Goal: Task Accomplishment & Management: Use online tool/utility

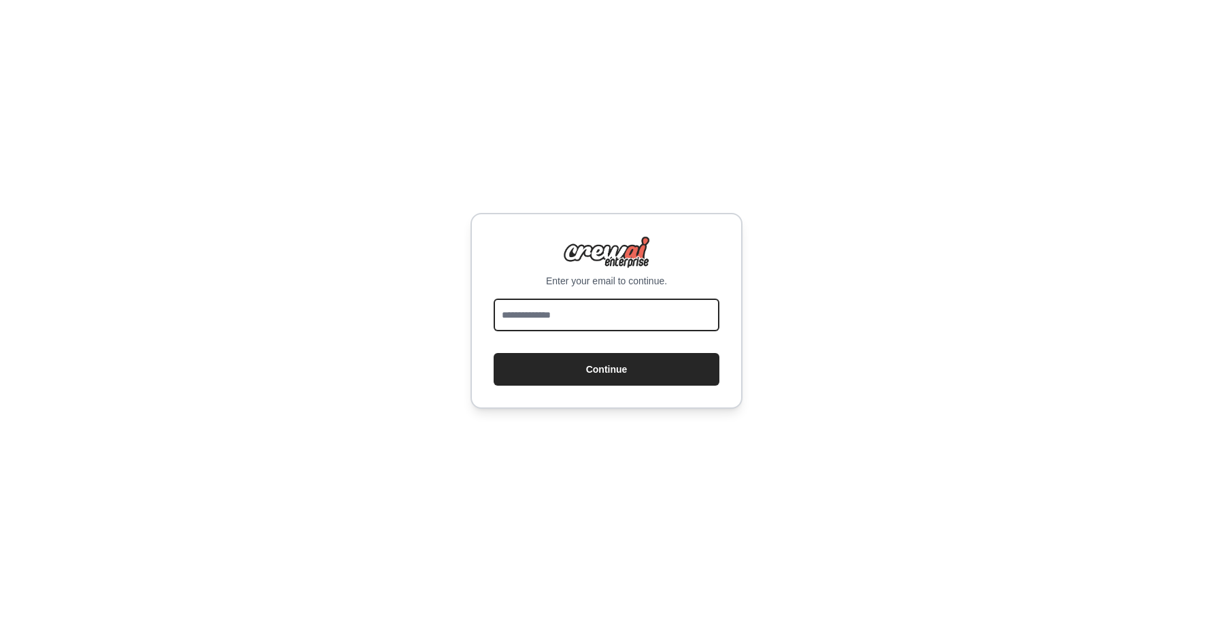
click at [513, 305] on input "email" at bounding box center [607, 315] width 226 height 33
type input "**********"
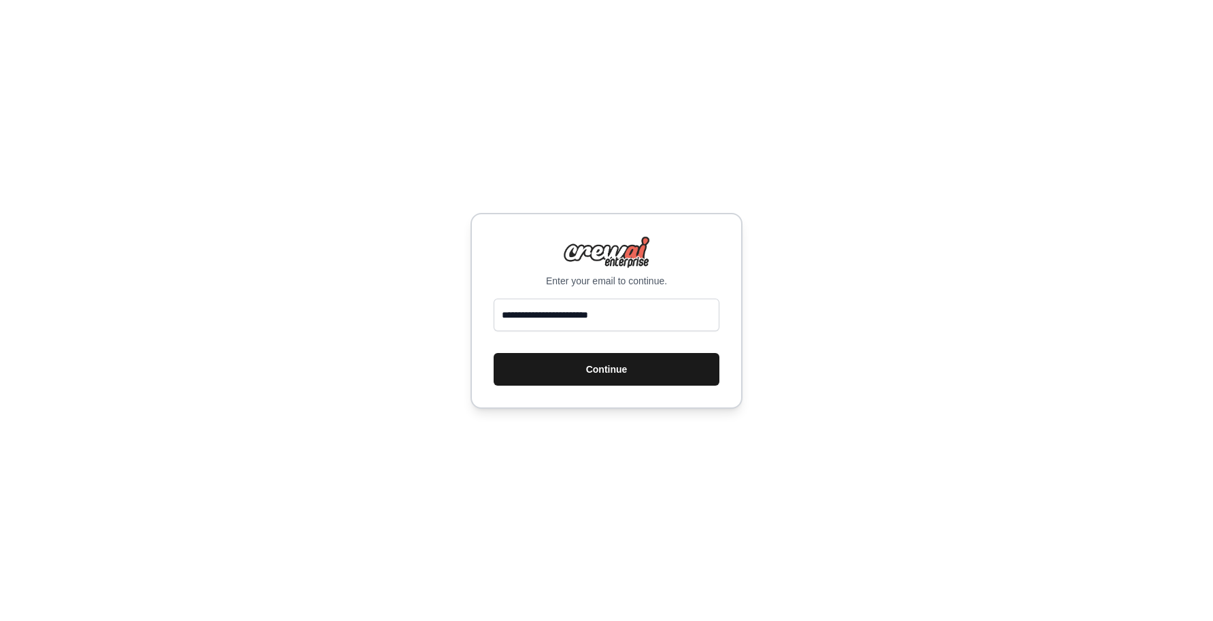
click at [509, 365] on button "Continue" at bounding box center [607, 369] width 226 height 33
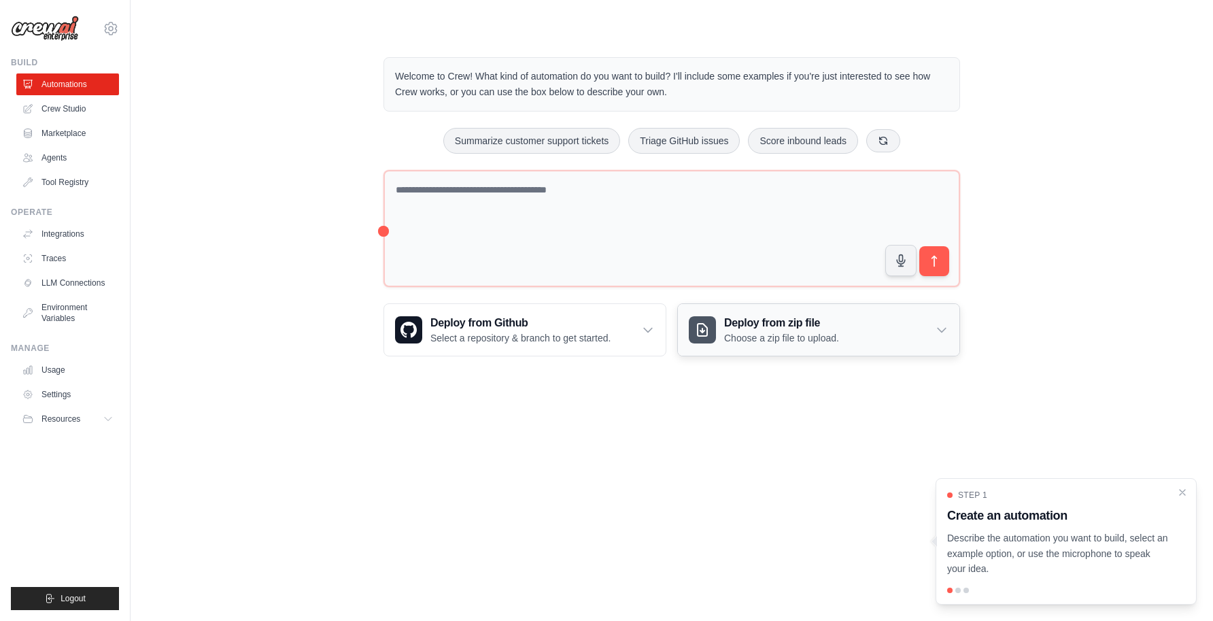
click at [939, 331] on icon at bounding box center [942, 330] width 14 height 14
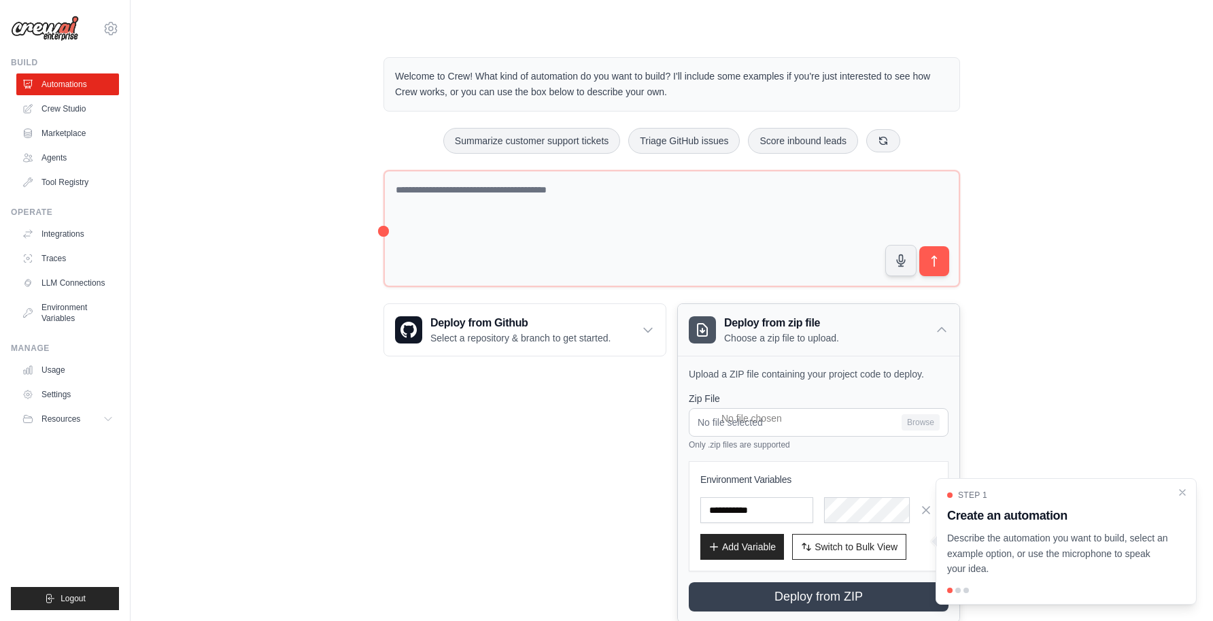
click at [939, 331] on icon at bounding box center [942, 330] width 14 height 14
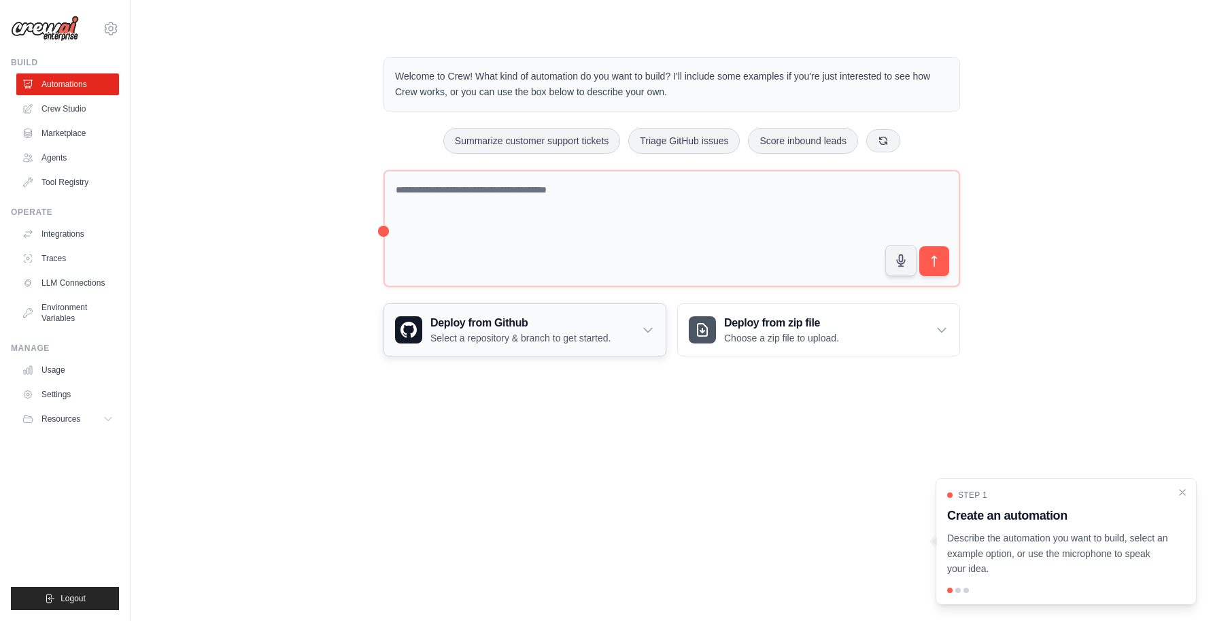
click at [646, 329] on icon at bounding box center [648, 331] width 8 height 4
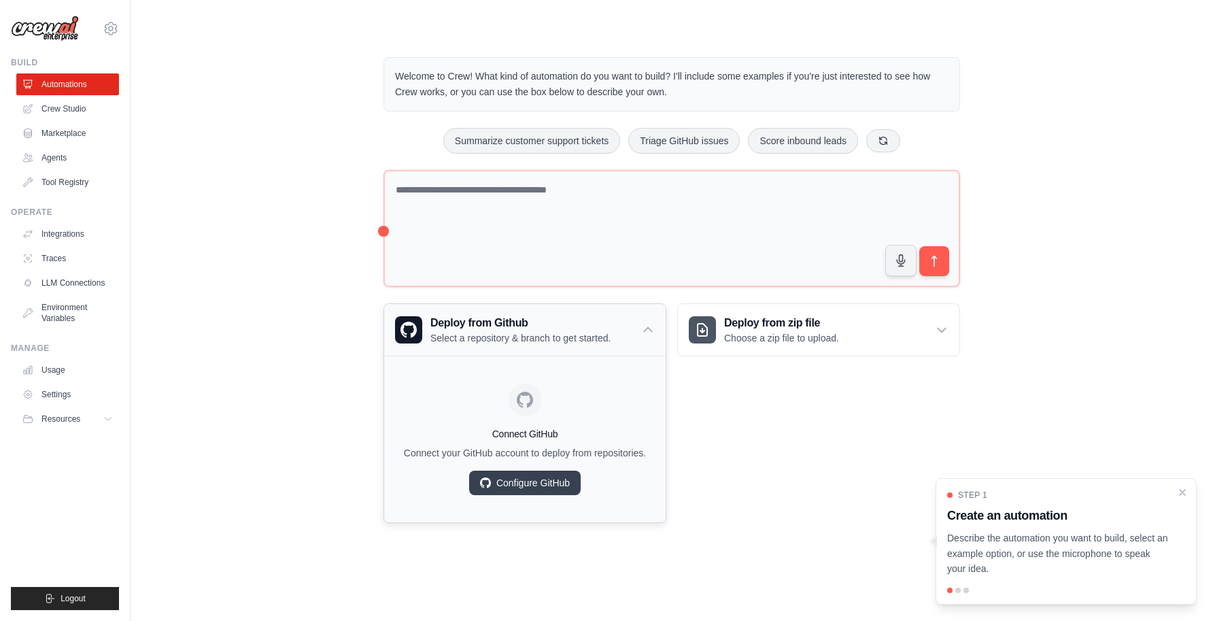
click at [646, 329] on icon at bounding box center [648, 330] width 8 height 4
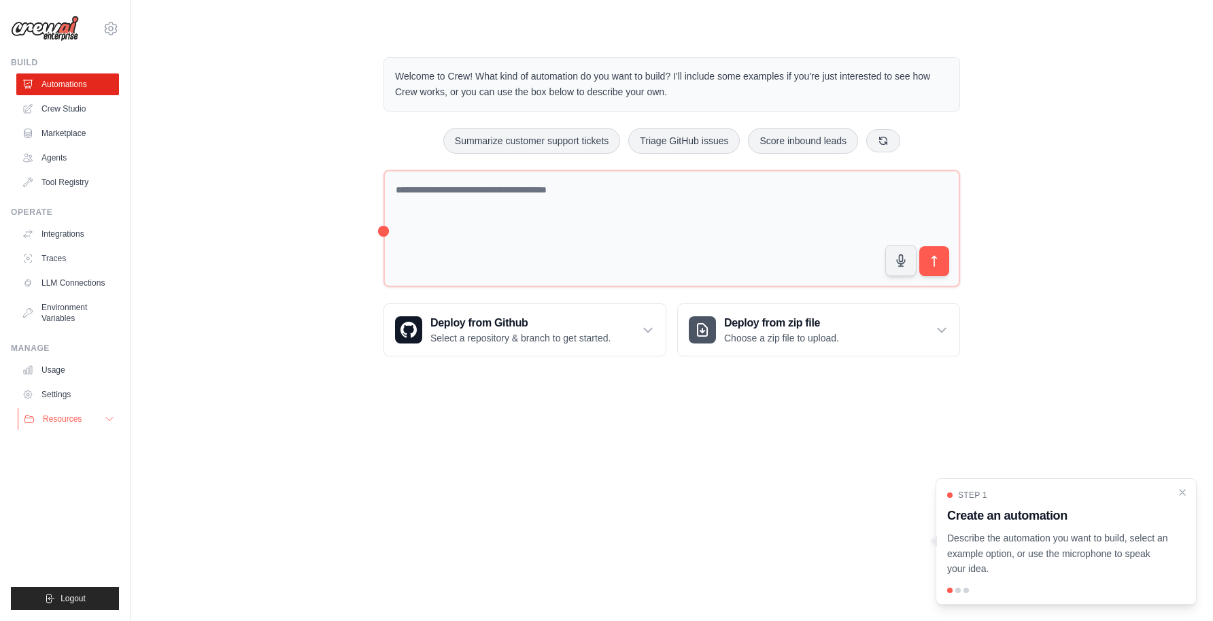
click at [110, 424] on icon at bounding box center [109, 419] width 11 height 11
click at [107, 419] on icon at bounding box center [109, 419] width 11 height 11
click at [78, 152] on link "Agents" at bounding box center [69, 158] width 103 height 22
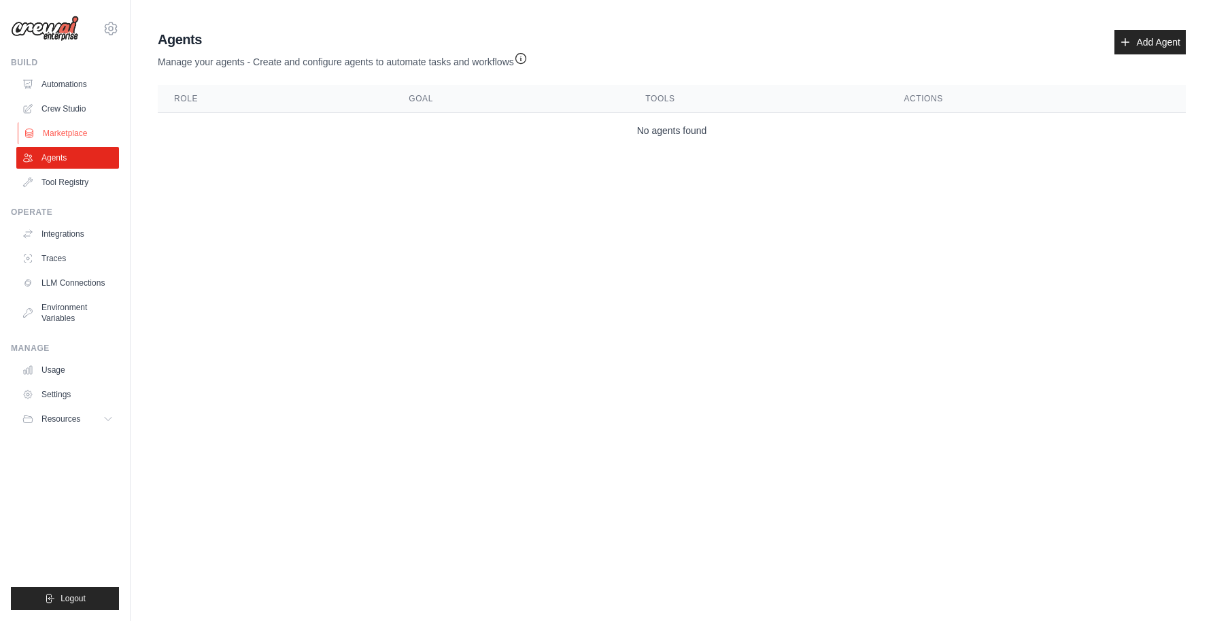
click at [79, 133] on link "Marketplace" at bounding box center [69, 133] width 103 height 22
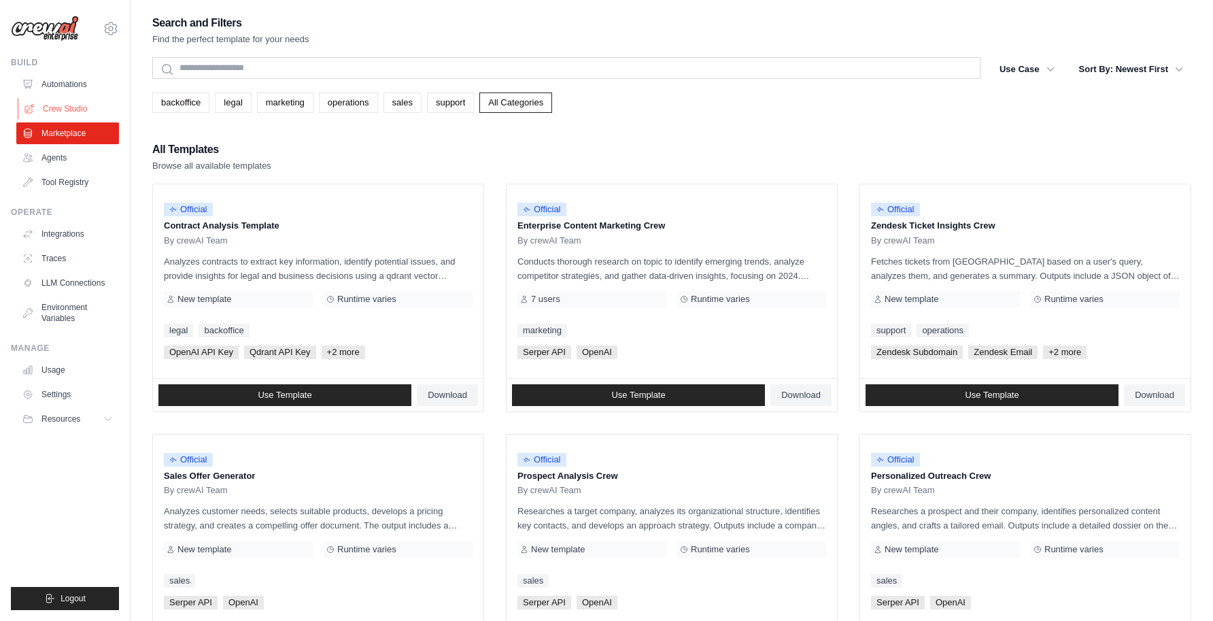
click at [80, 118] on link "Crew Studio" at bounding box center [69, 109] width 103 height 22
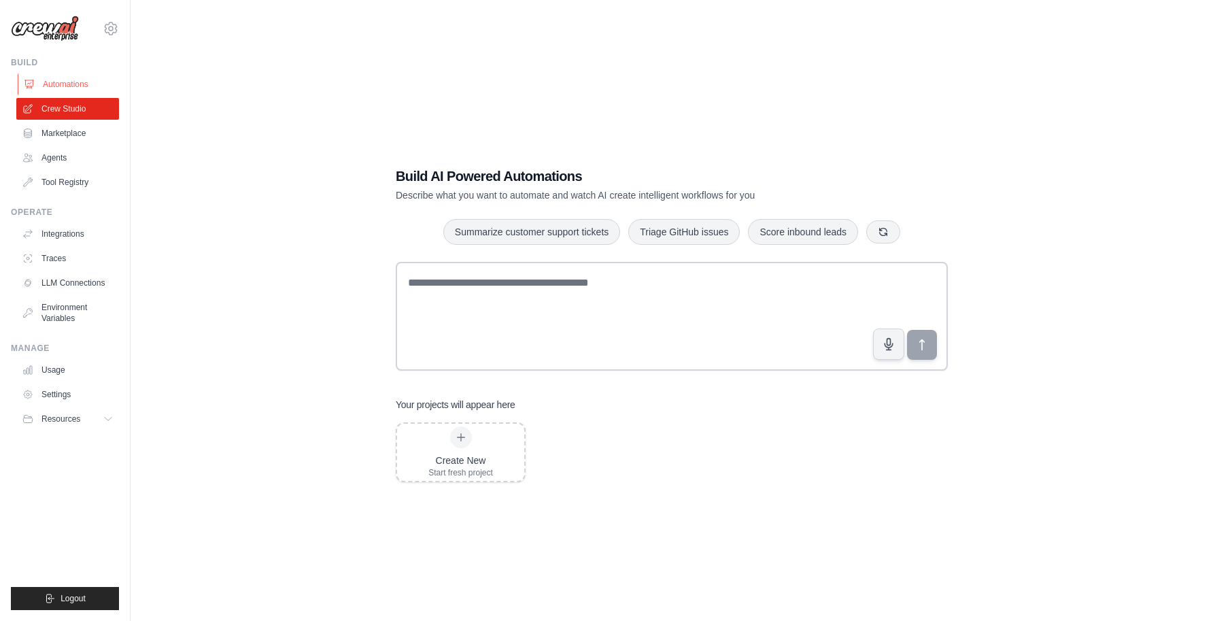
click at [88, 84] on link "Automations" at bounding box center [69, 84] width 103 height 22
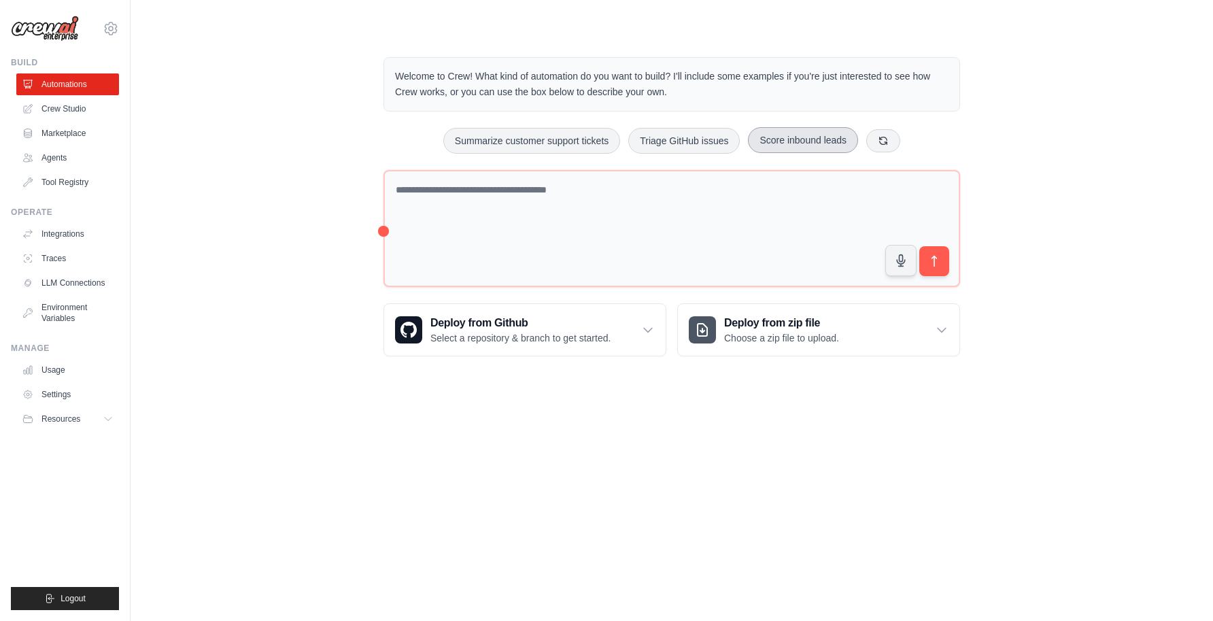
click at [781, 133] on button "Score inbound leads" at bounding box center [803, 140] width 110 height 26
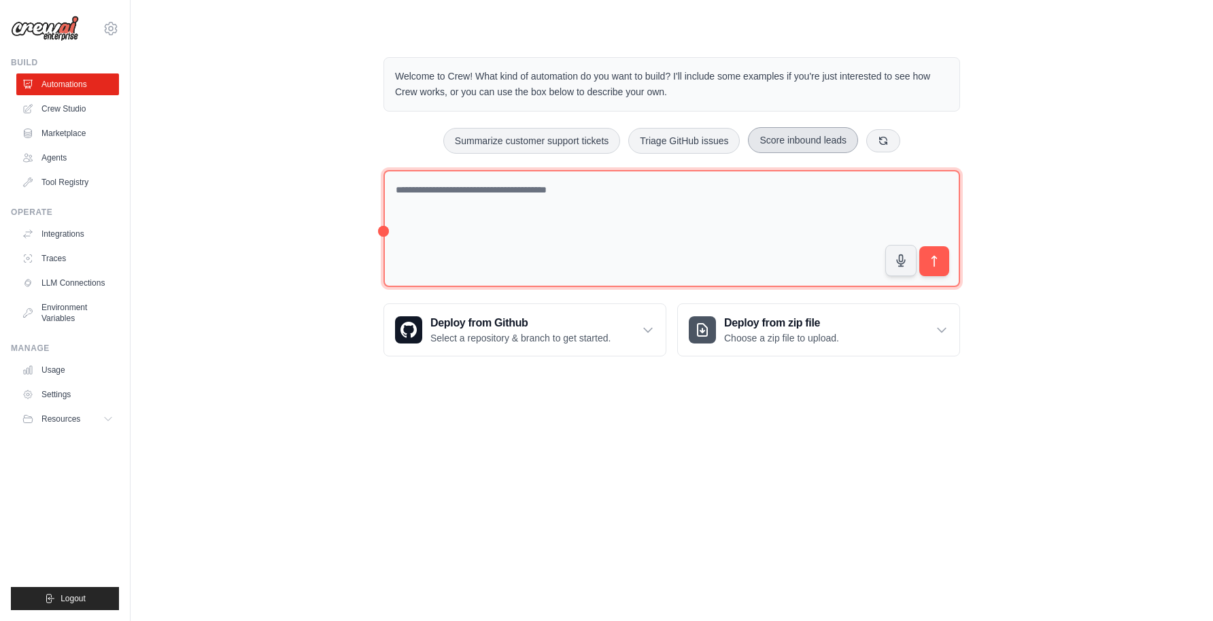
type textarea "**********"
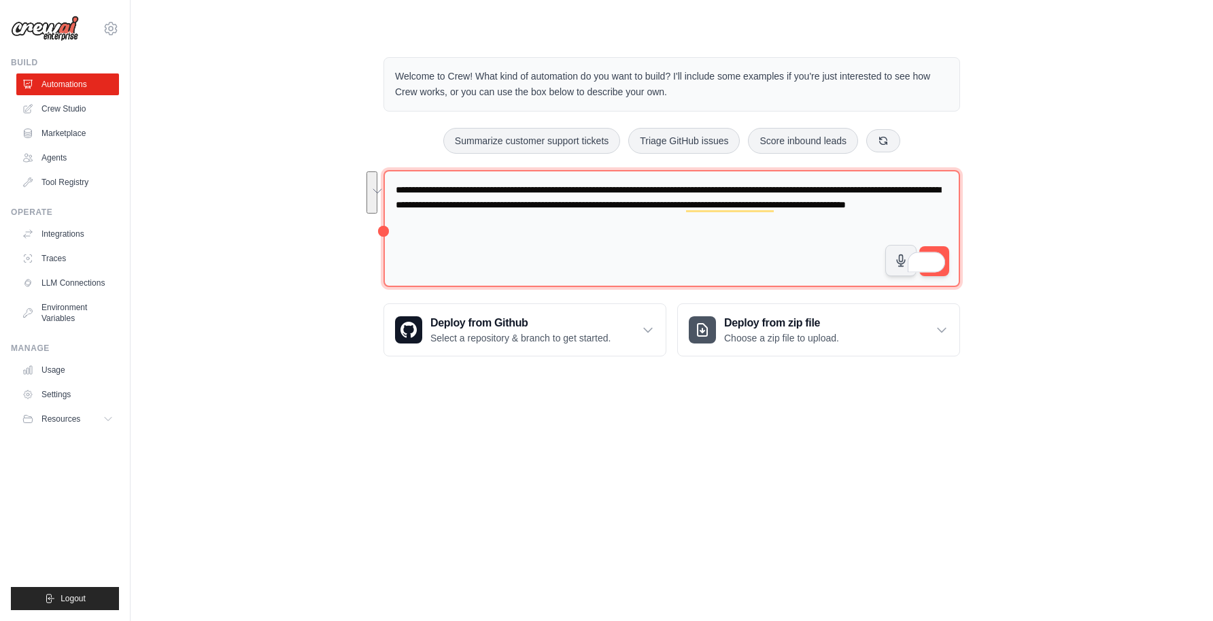
drag, startPoint x: 705, startPoint y: 234, endPoint x: 426, endPoint y: 156, distance: 289.4
click at [426, 156] on div "**********" at bounding box center [671, 206] width 609 height 343
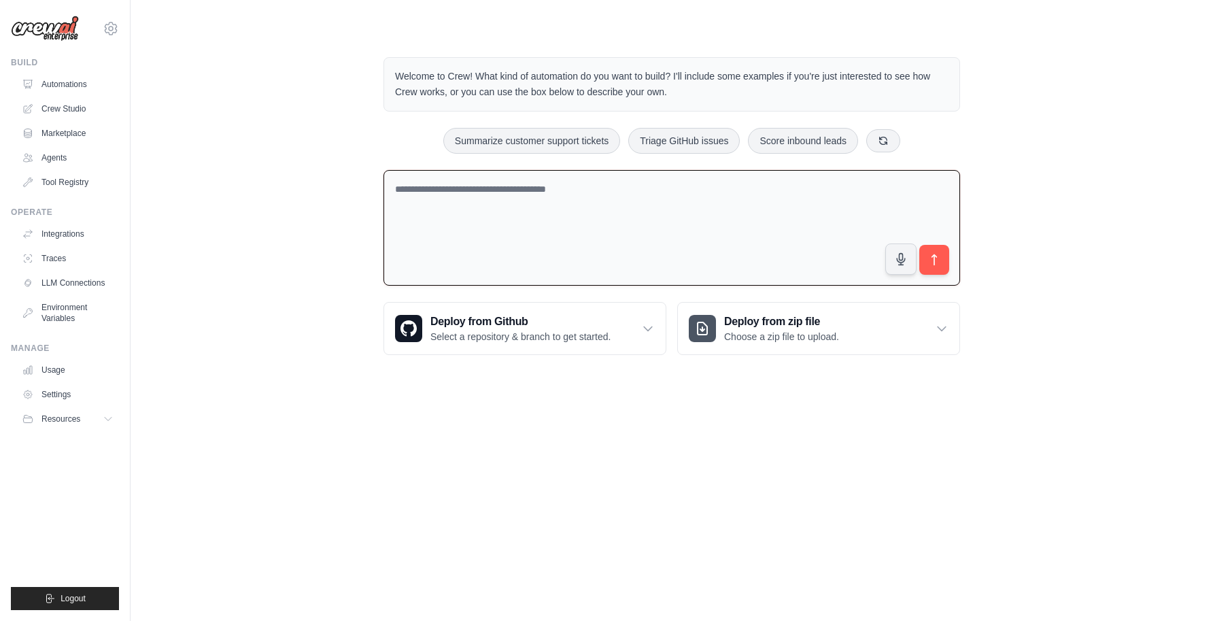
click at [611, 203] on textarea at bounding box center [672, 228] width 577 height 116
click at [939, 330] on icon at bounding box center [942, 329] width 14 height 14
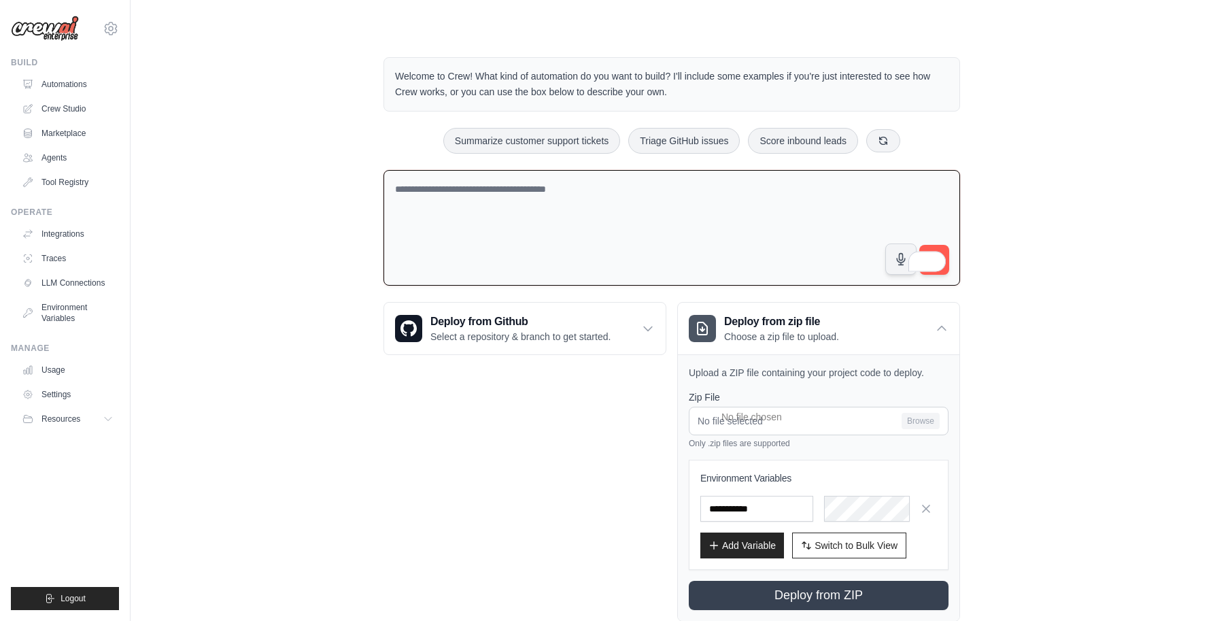
scroll to position [35, 0]
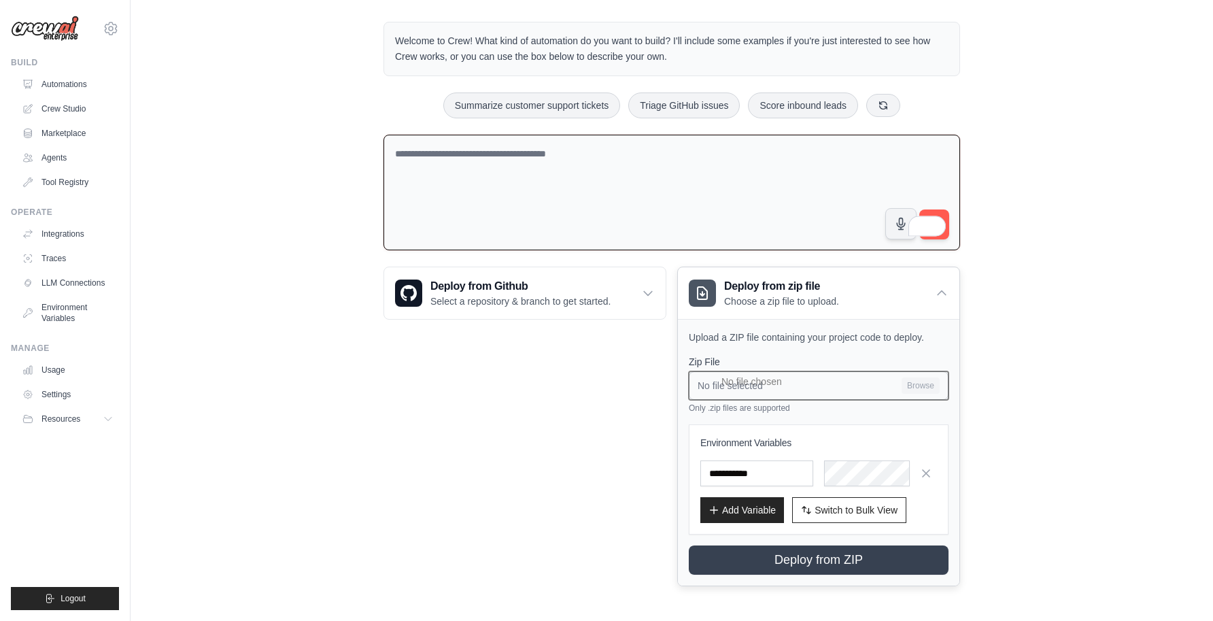
click at [911, 379] on input "No file selected Browse" at bounding box center [819, 385] width 260 height 29
click at [982, 424] on div "Welcome to Crew! What kind of automation do you want to build? I'll include som…" at bounding box center [671, 304] width 1039 height 608
click at [421, 197] on textarea "To enrich screen reader interactions, please activate Accessibility in Grammarl…" at bounding box center [672, 193] width 577 height 116
paste textarea "**********"
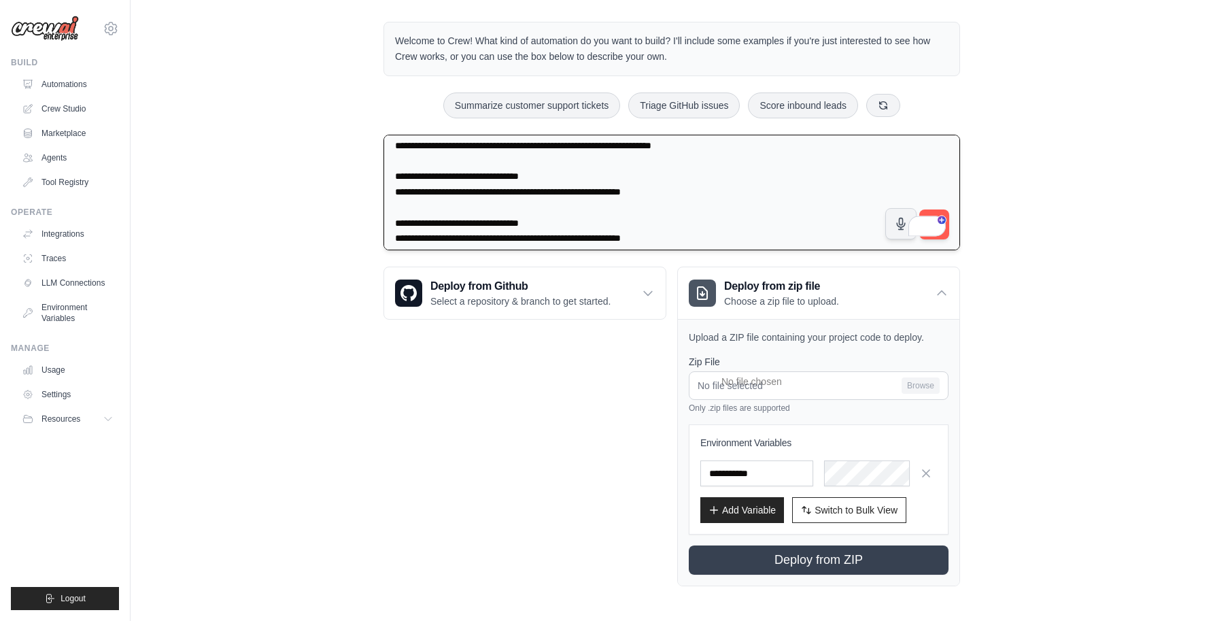
scroll to position [0, 0]
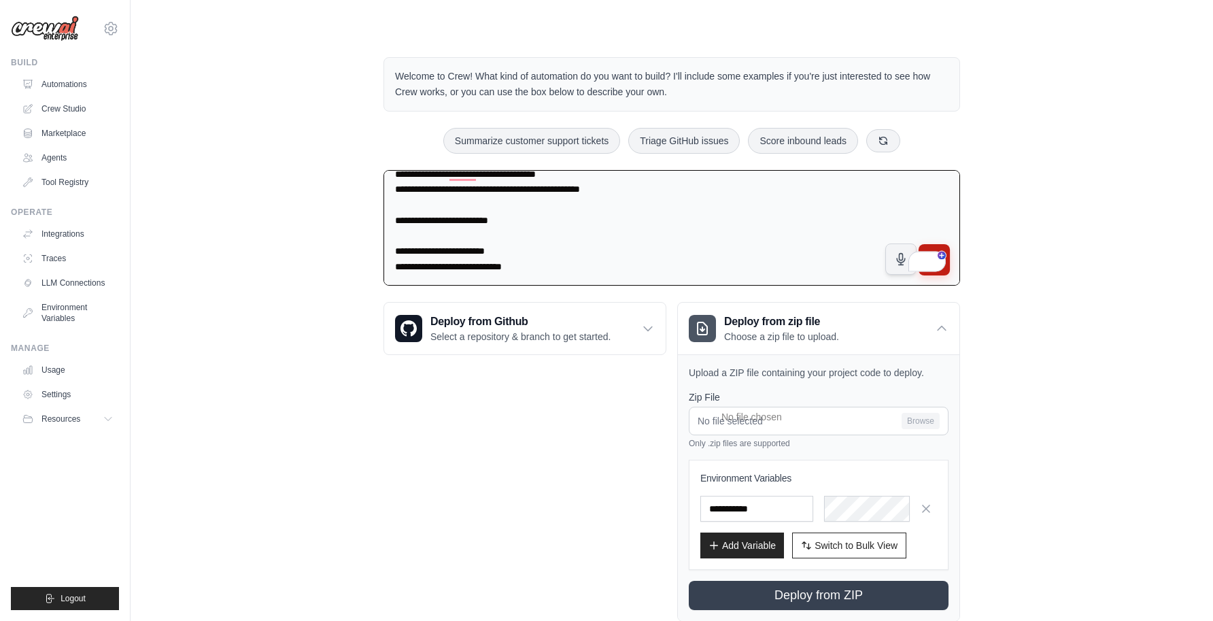
type textarea "**********"
click at [934, 273] on button "submit" at bounding box center [934, 259] width 31 height 31
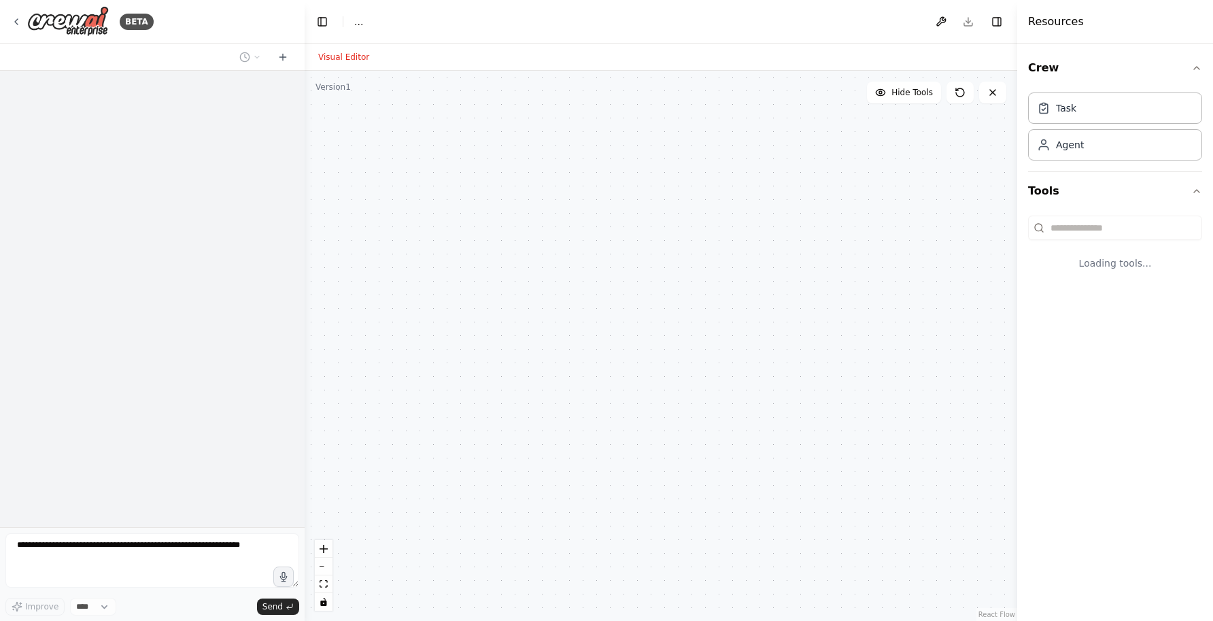
select select "****"
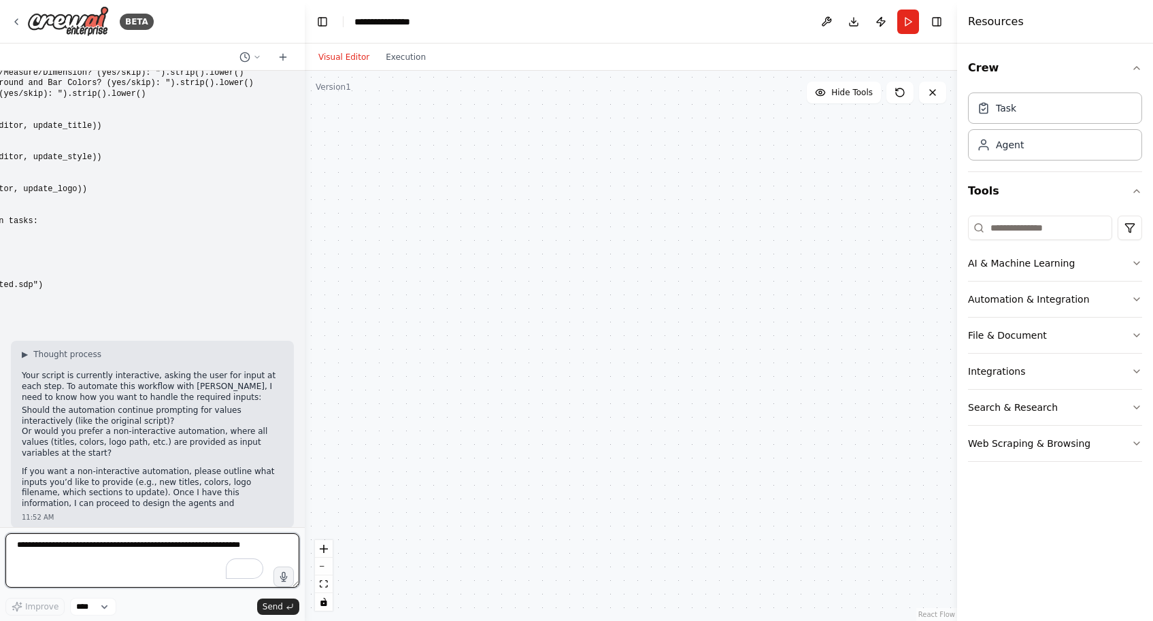
scroll to position [545, 0]
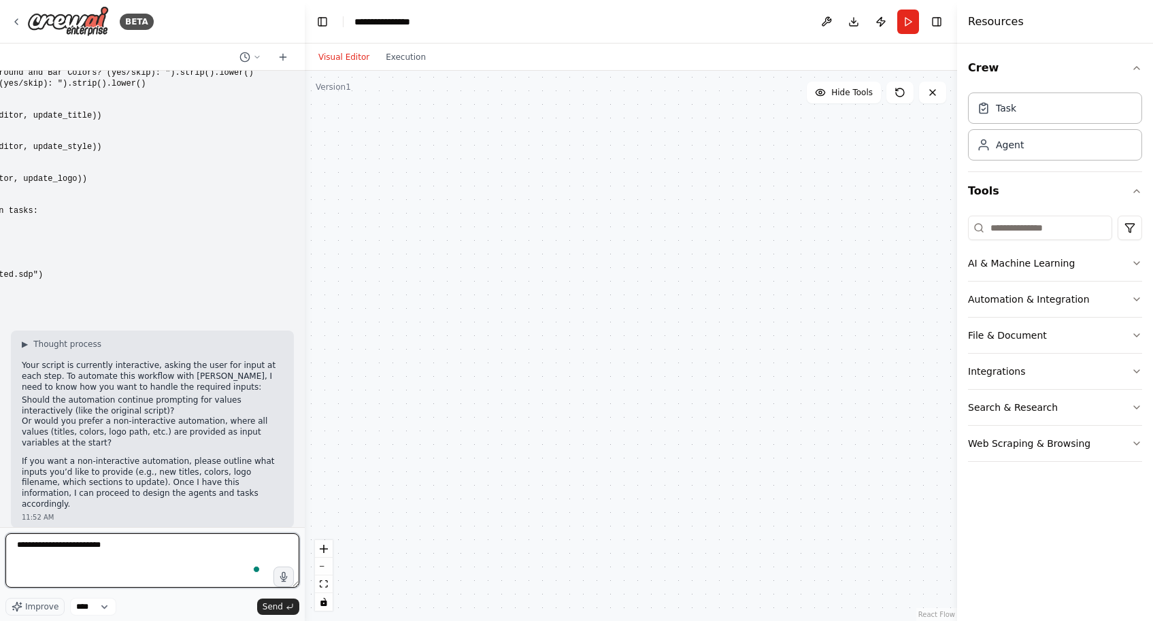
type textarea "**********"
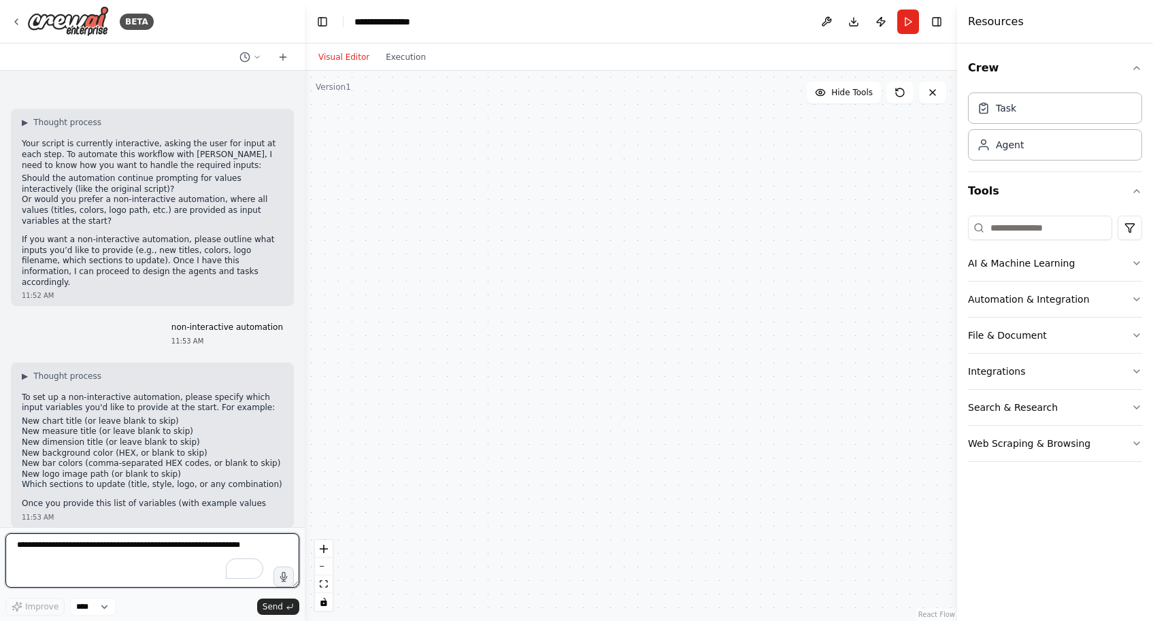
scroll to position [777, 0]
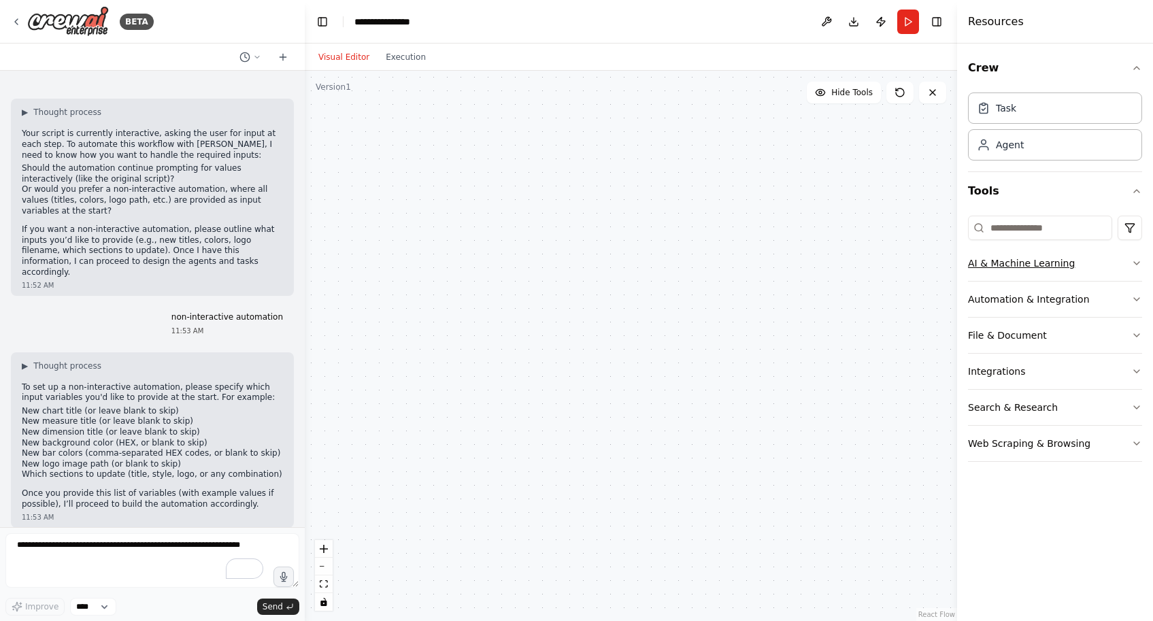
click at [1136, 259] on icon "button" at bounding box center [1136, 263] width 11 height 11
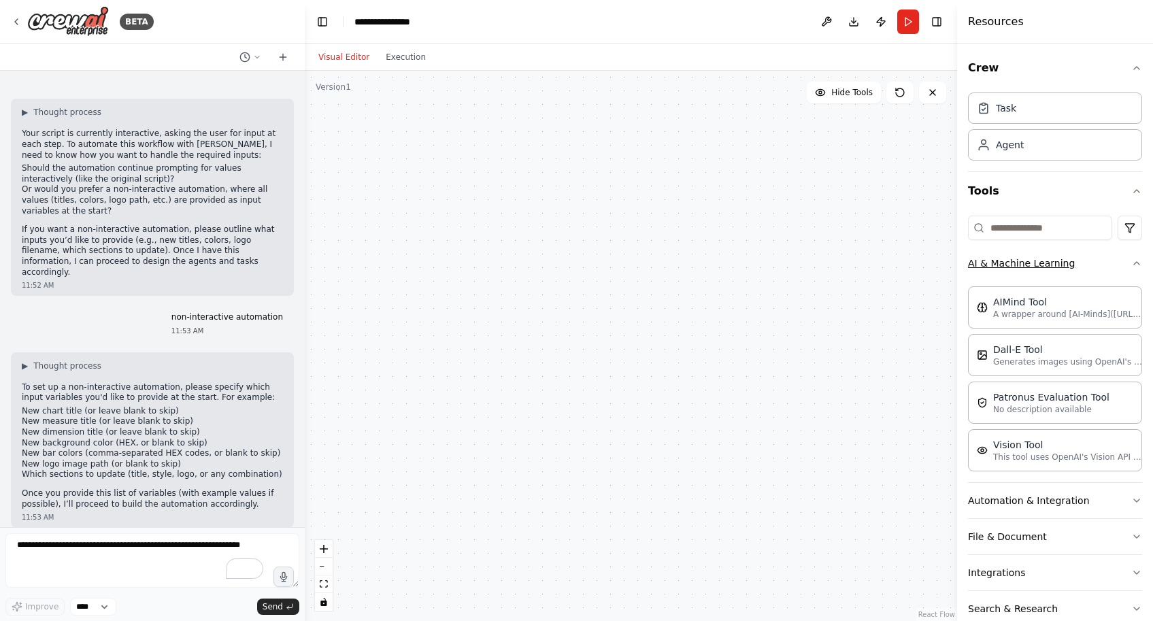
click at [1136, 259] on icon "button" at bounding box center [1136, 263] width 11 height 11
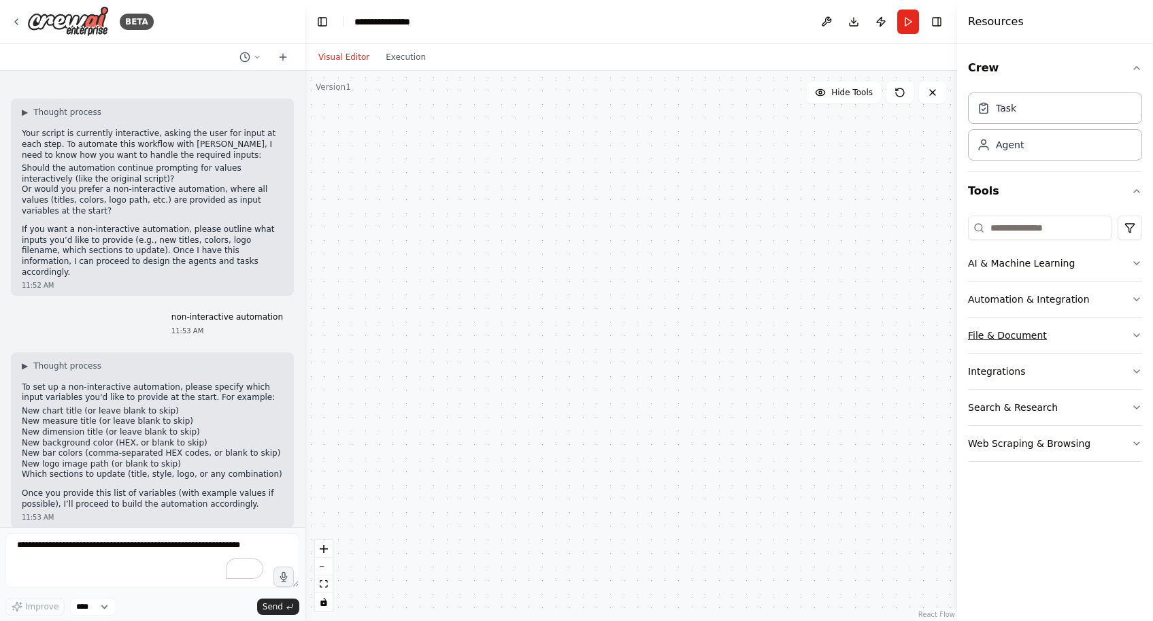
click at [1136, 337] on icon "button" at bounding box center [1136, 335] width 11 height 11
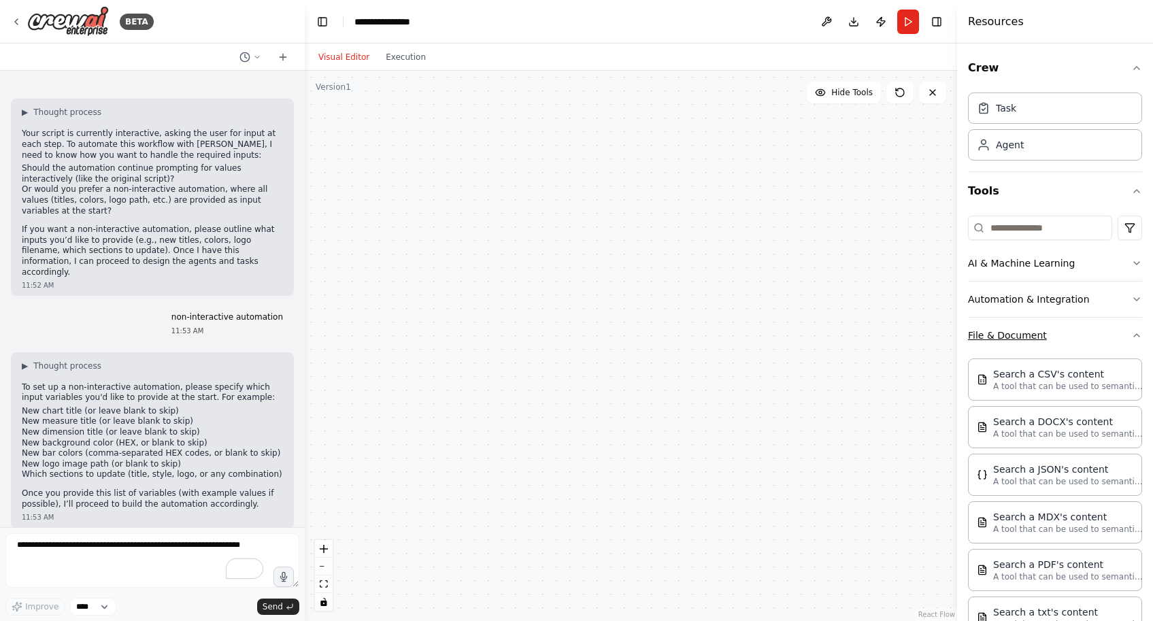
click at [1136, 337] on icon "button" at bounding box center [1136, 335] width 11 height 11
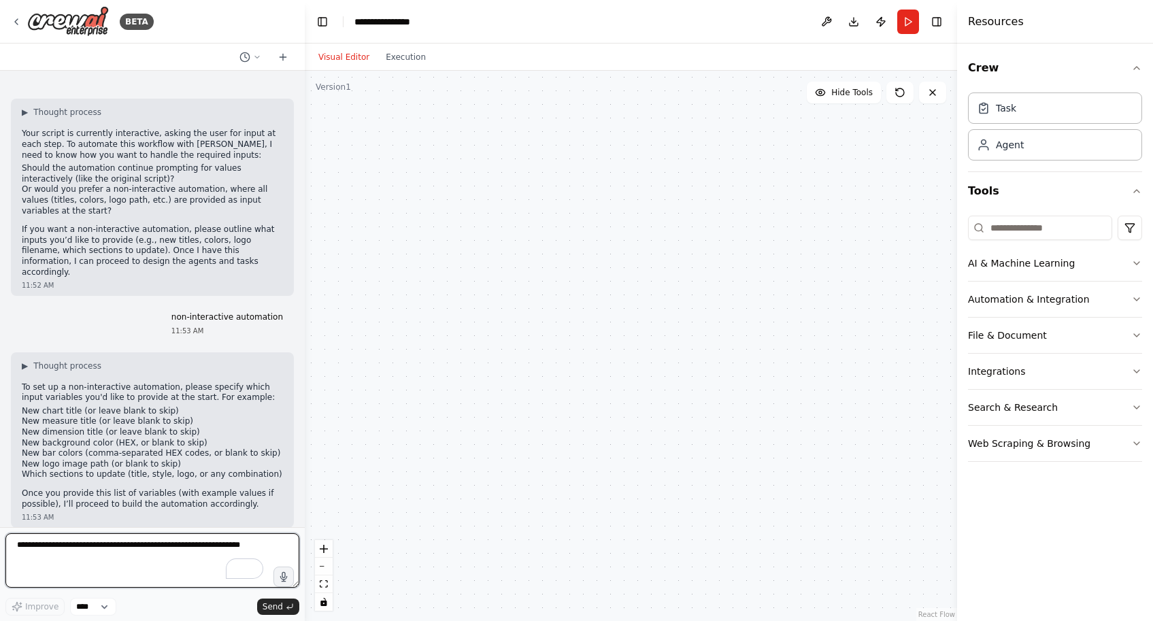
click at [139, 575] on textarea "To enrich screen reader interactions, please activate Accessibility in Grammarl…" at bounding box center [152, 560] width 294 height 54
type textarea "**********"
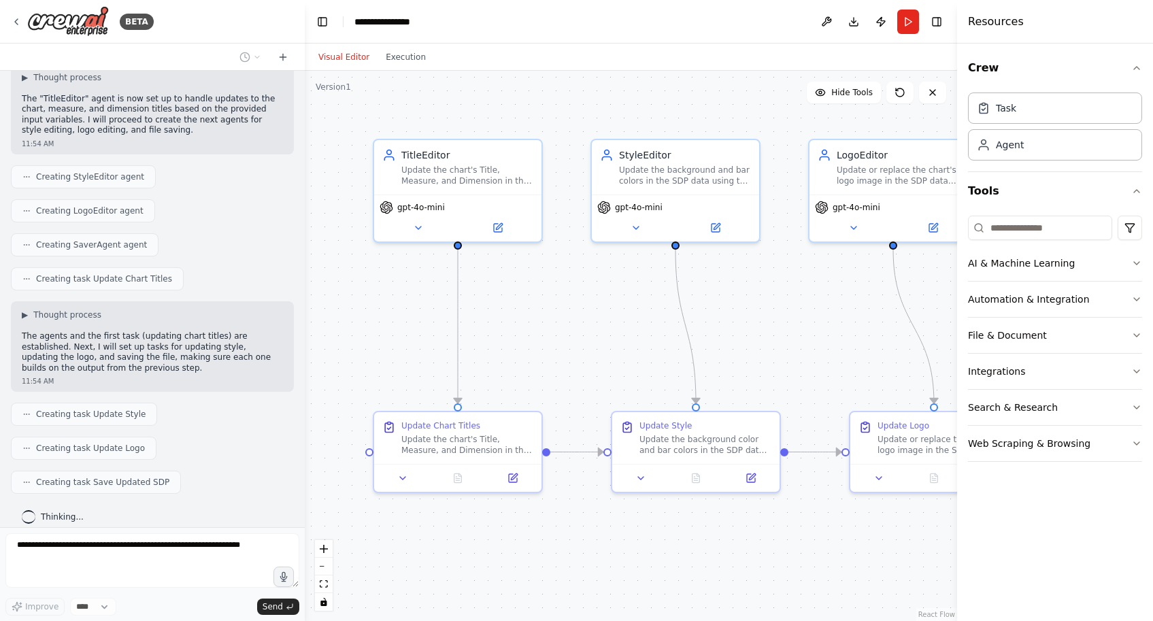
scroll to position [1758, 0]
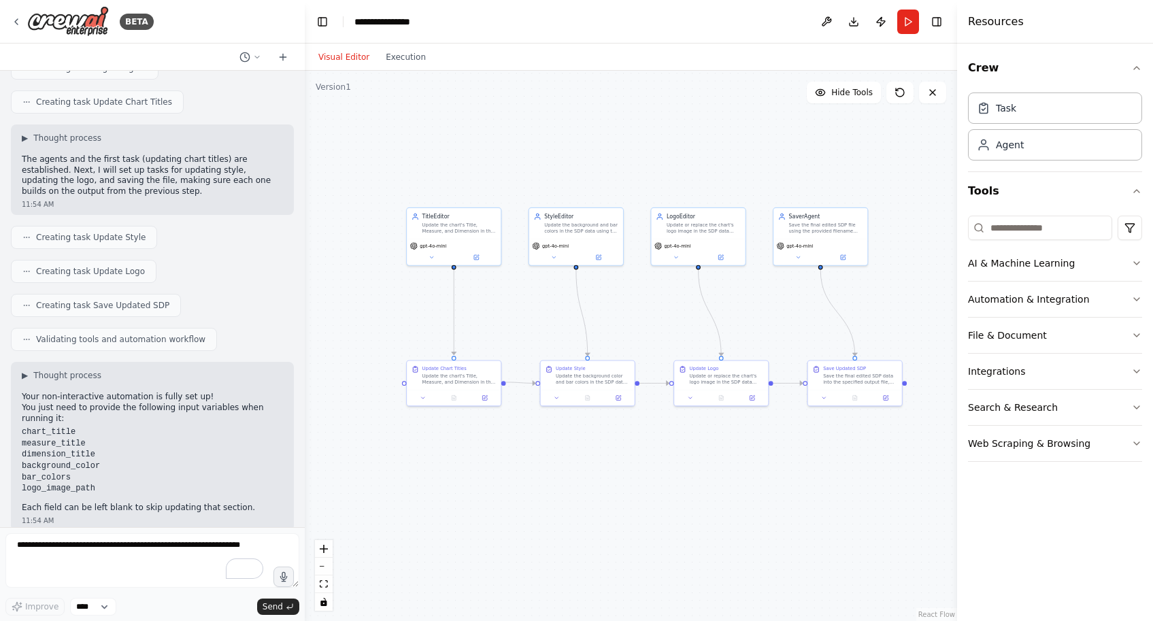
drag, startPoint x: 582, startPoint y: 572, endPoint x: 537, endPoint y: 456, distance: 124.4
click at [537, 456] on div ".deletable-edge-delete-btn { width: 20px; height: 20px; border: 0px solid #ffff…" at bounding box center [631, 346] width 652 height 550
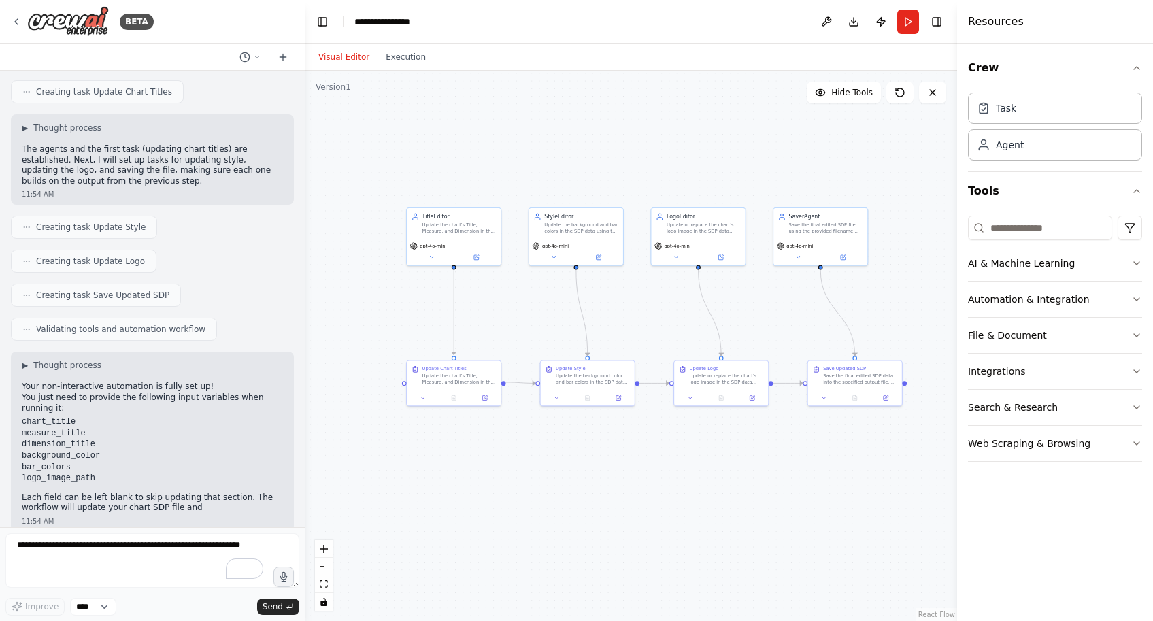
scroll to position [1922, 0]
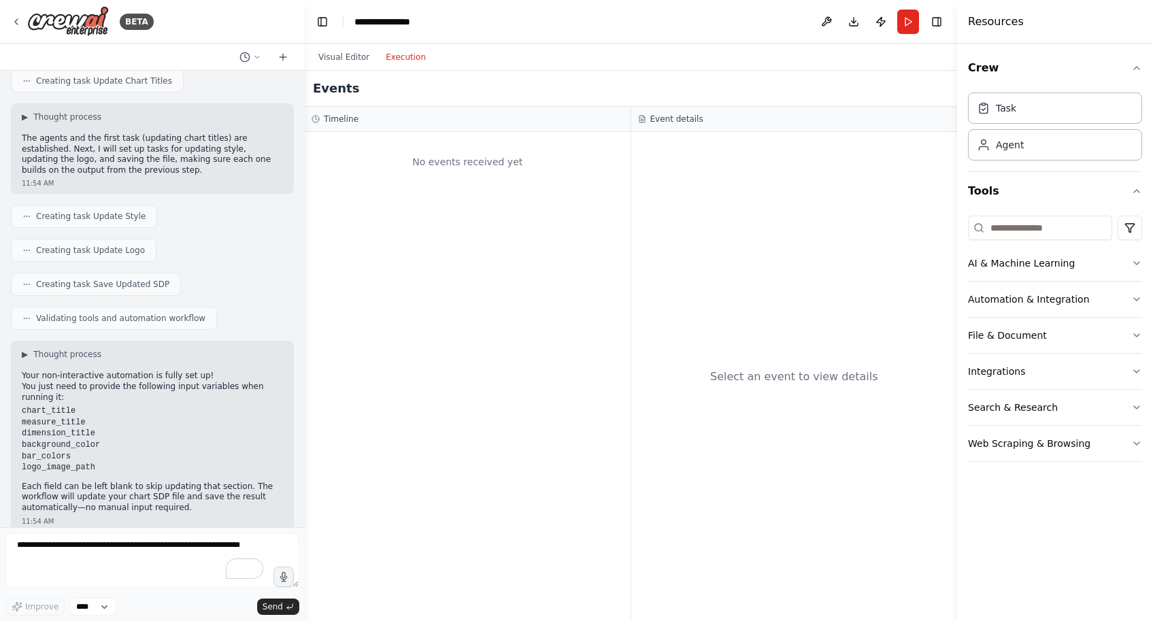
click at [414, 61] on button "Execution" at bounding box center [405, 57] width 56 height 16
click at [351, 56] on button "Visual Editor" at bounding box center [343, 57] width 67 height 16
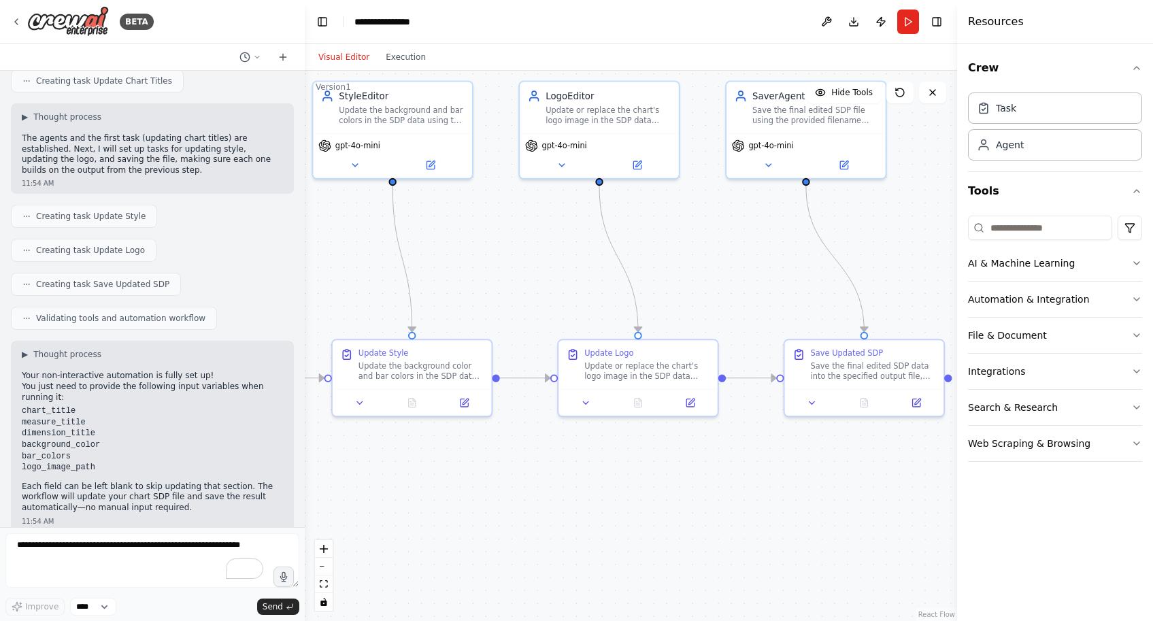
drag, startPoint x: 565, startPoint y: 254, endPoint x: 326, endPoint y: 422, distance: 292.9
click at [326, 422] on div ".deletable-edge-delete-btn { width: 20px; height: 20px; border: 0px solid #ffff…" at bounding box center [631, 346] width 652 height 550
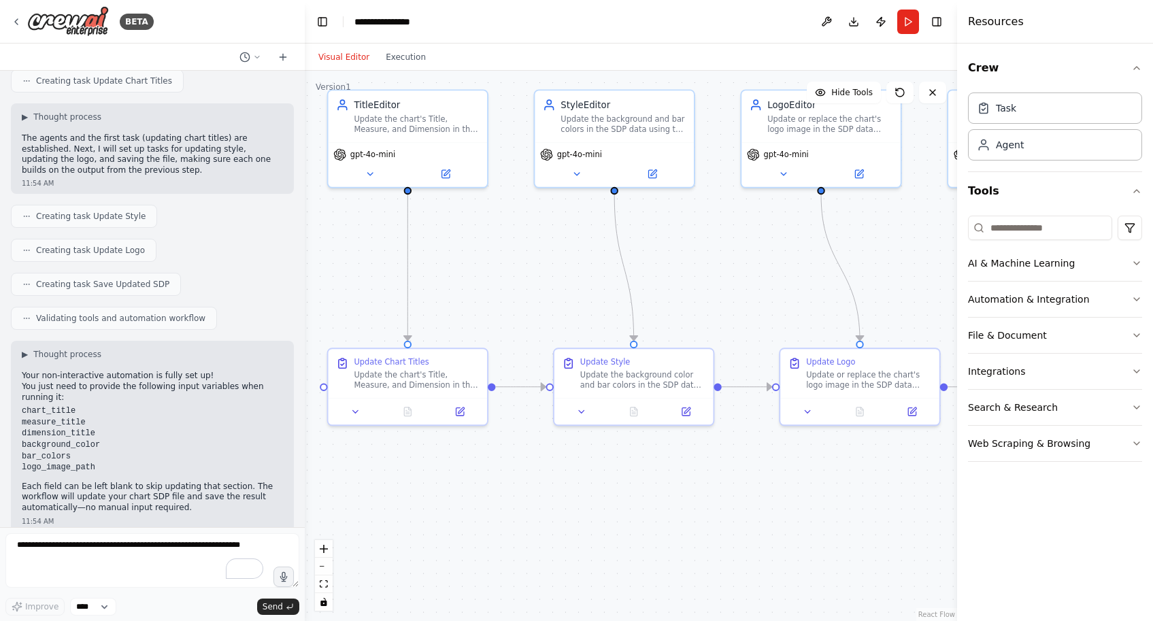
drag, startPoint x: 671, startPoint y: 418, endPoint x: 922, endPoint y: 303, distance: 275.4
click at [922, 303] on div ".deletable-edge-delete-btn { width: 20px; height: 20px; border: 0px solid #ffff…" at bounding box center [631, 346] width 652 height 550
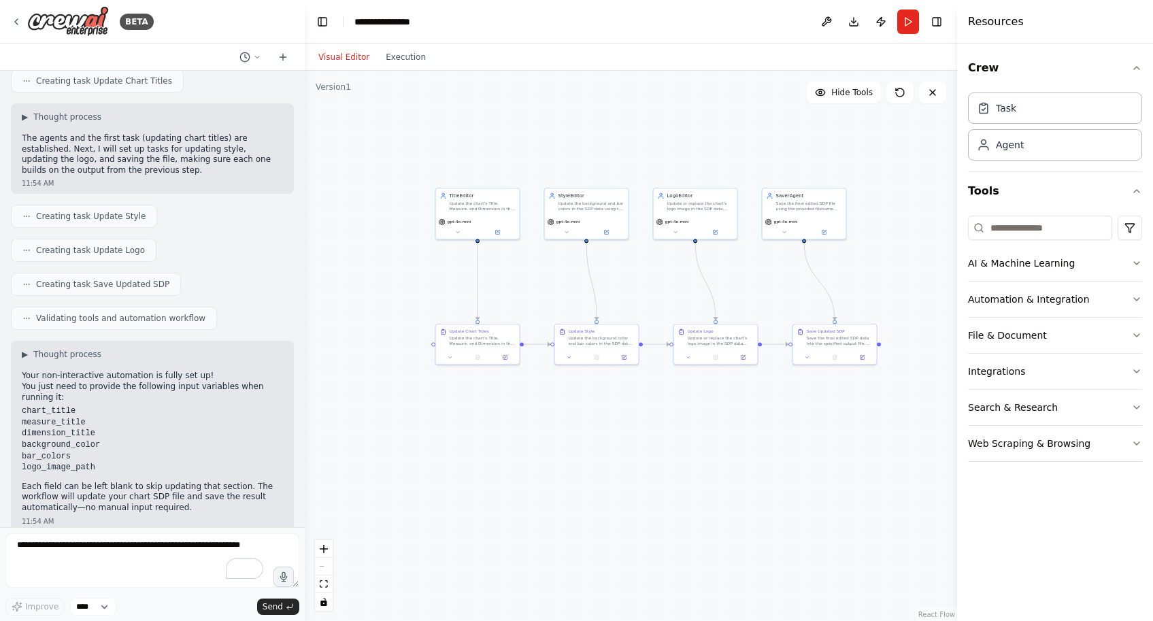
drag, startPoint x: 856, startPoint y: 424, endPoint x: 715, endPoint y: 429, distance: 140.2
click at [715, 429] on div ".deletable-edge-delete-btn { width: 20px; height: 20px; border: 0px solid #ffff…" at bounding box center [631, 346] width 652 height 550
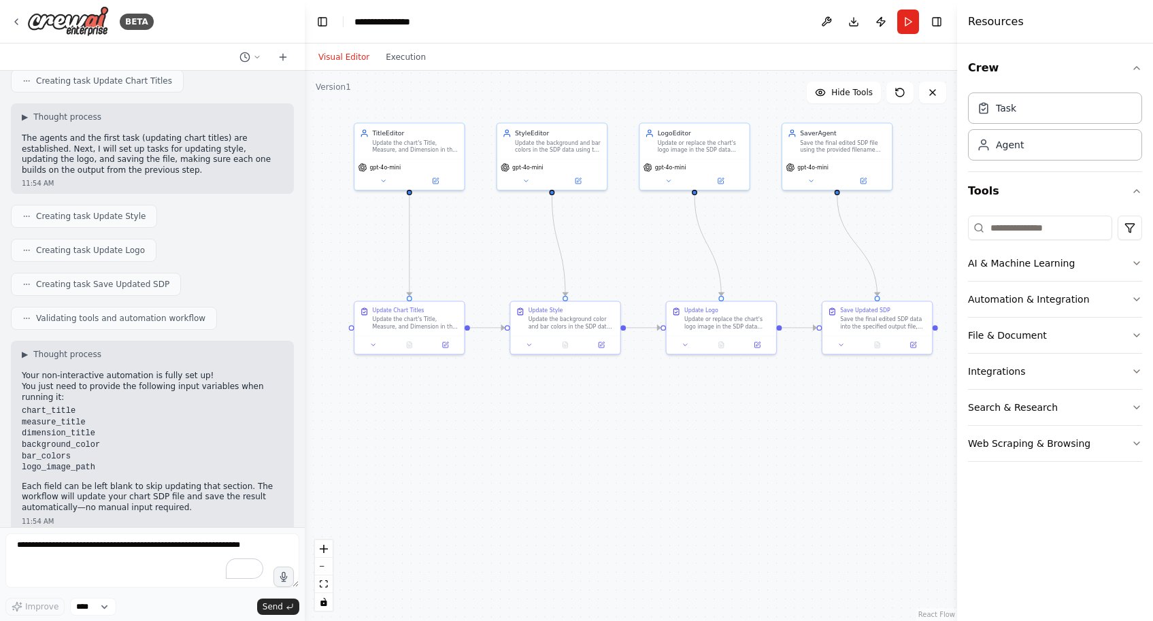
drag, startPoint x: 715, startPoint y: 429, endPoint x: 679, endPoint y: 429, distance: 36.0
click at [679, 429] on div ".deletable-edge-delete-btn { width: 20px; height: 20px; border: 0px solid #ffff…" at bounding box center [631, 346] width 652 height 550
click at [1028, 116] on div "Task" at bounding box center [1055, 107] width 174 height 31
click at [387, 176] on icon at bounding box center [385, 178] width 7 height 7
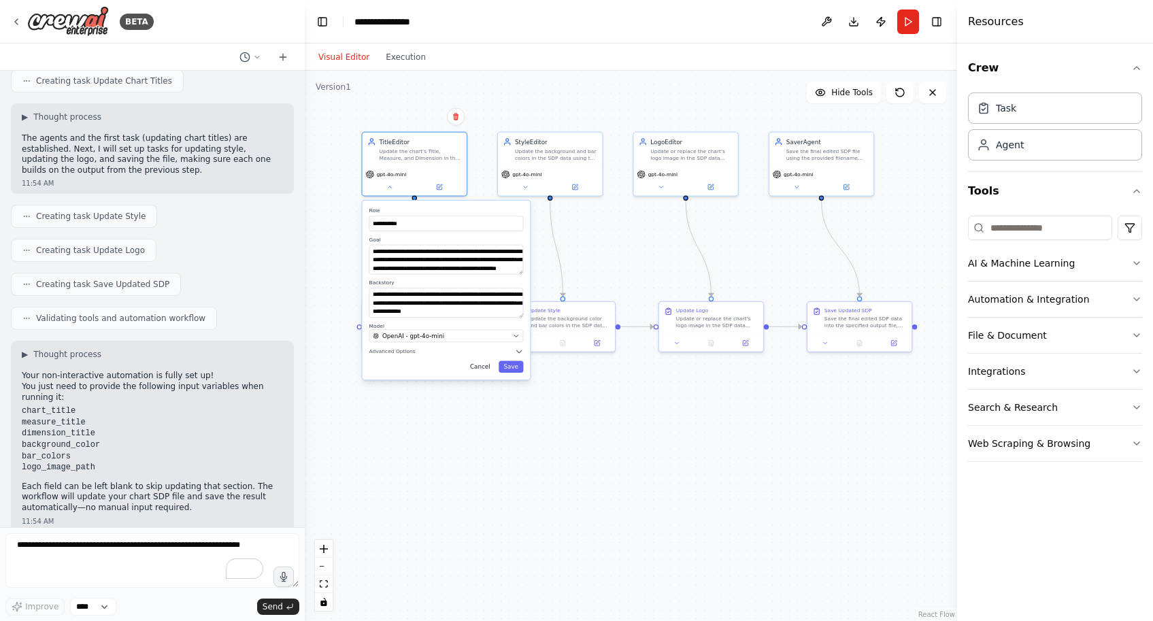
click at [488, 366] on button "Cancel" at bounding box center [480, 367] width 31 height 12
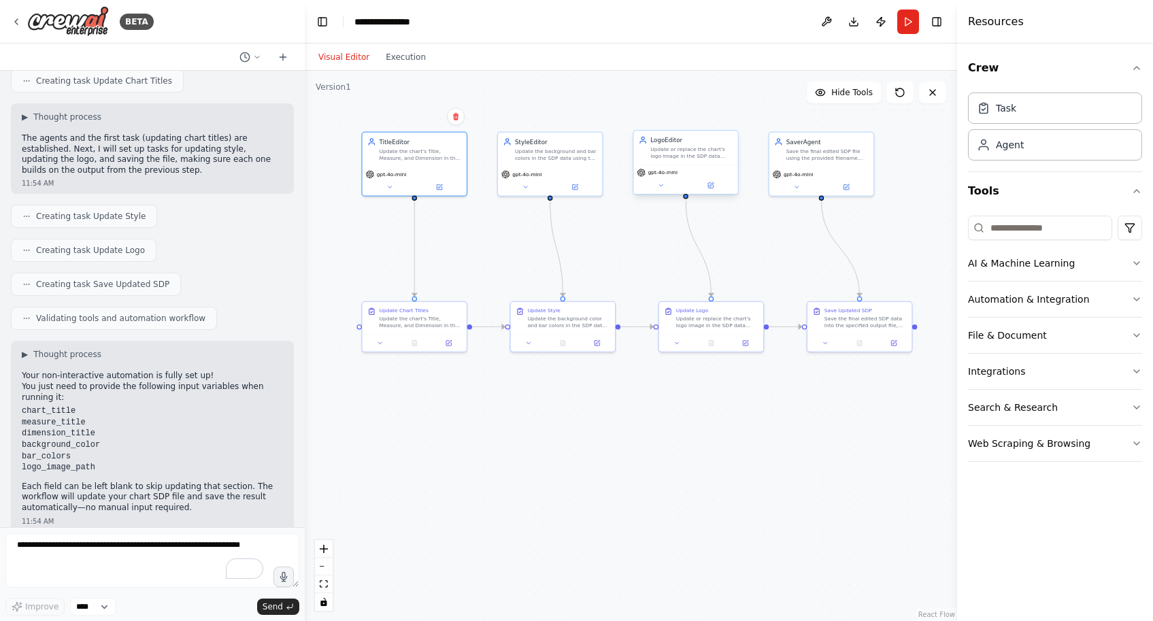
click at [701, 154] on div "Update or replace the chart's logo image in the SDP data using the provided inp…" at bounding box center [691, 153] width 82 height 14
click at [788, 157] on div "Save the final edited SDP file using the provided filename and ensure the outpu…" at bounding box center [827, 153] width 82 height 14
